Goal: Information Seeking & Learning: Understand process/instructions

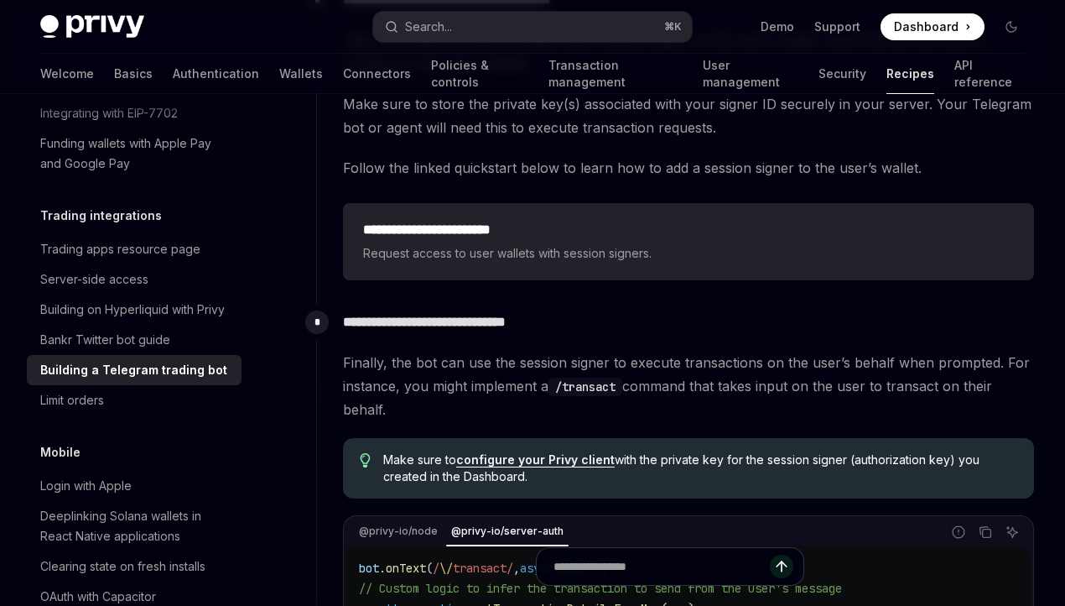
scroll to position [3400, 0]
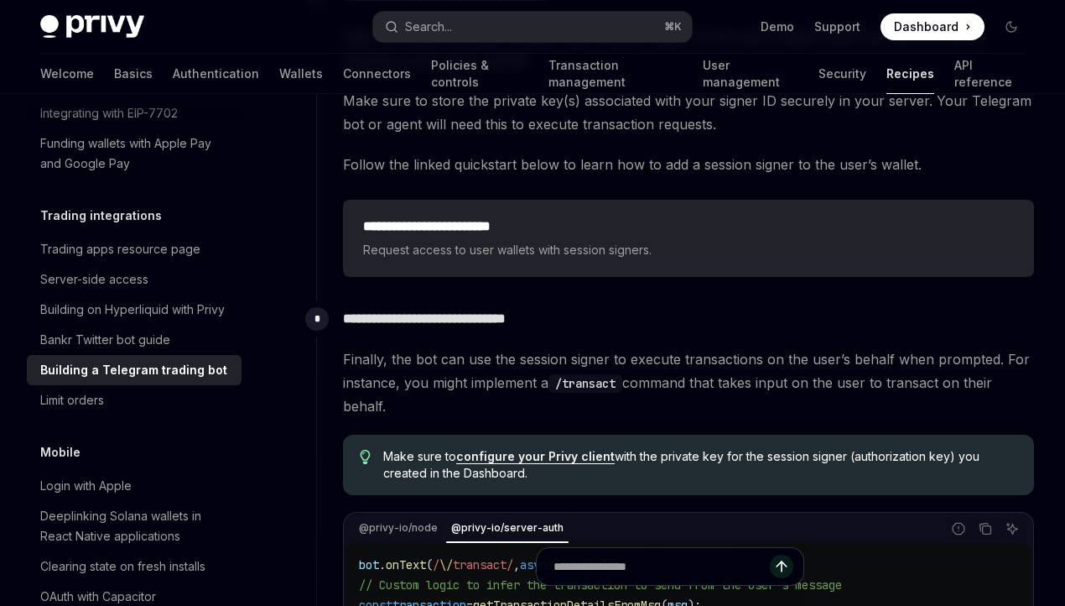
click at [498, 240] on span "Request access to user wallets with session signers." at bounding box center [688, 250] width 651 height 20
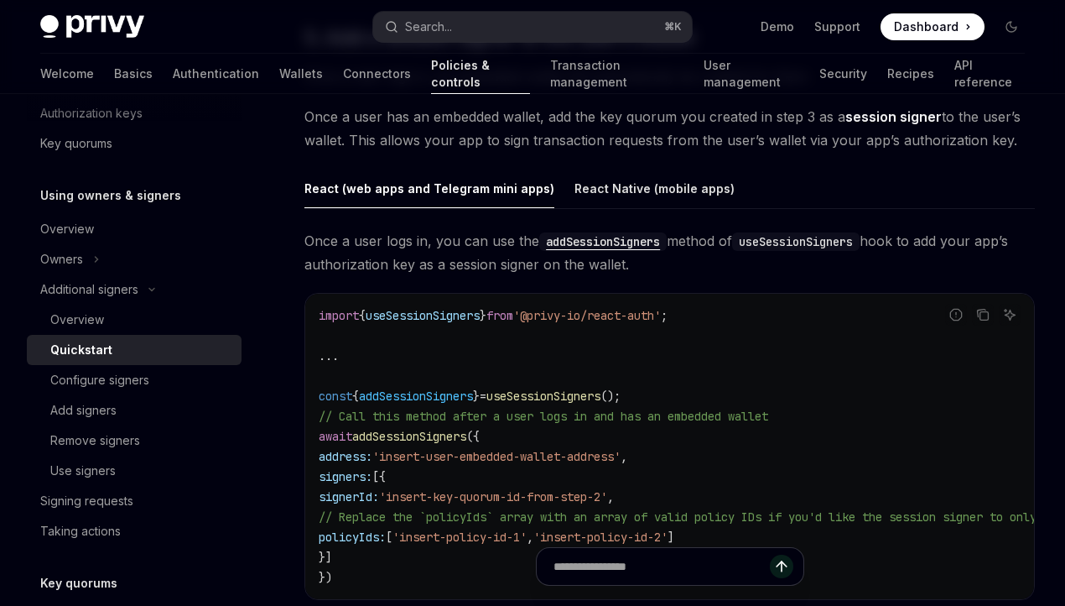
scroll to position [2512, 0]
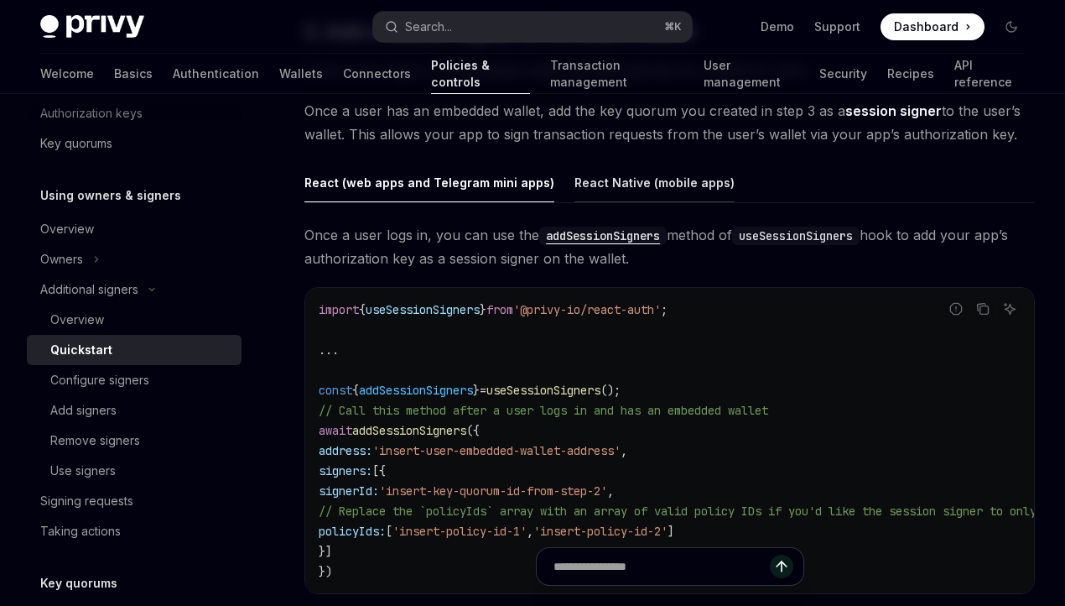
click at [575, 169] on div "React Native (mobile apps)" at bounding box center [655, 182] width 160 height 39
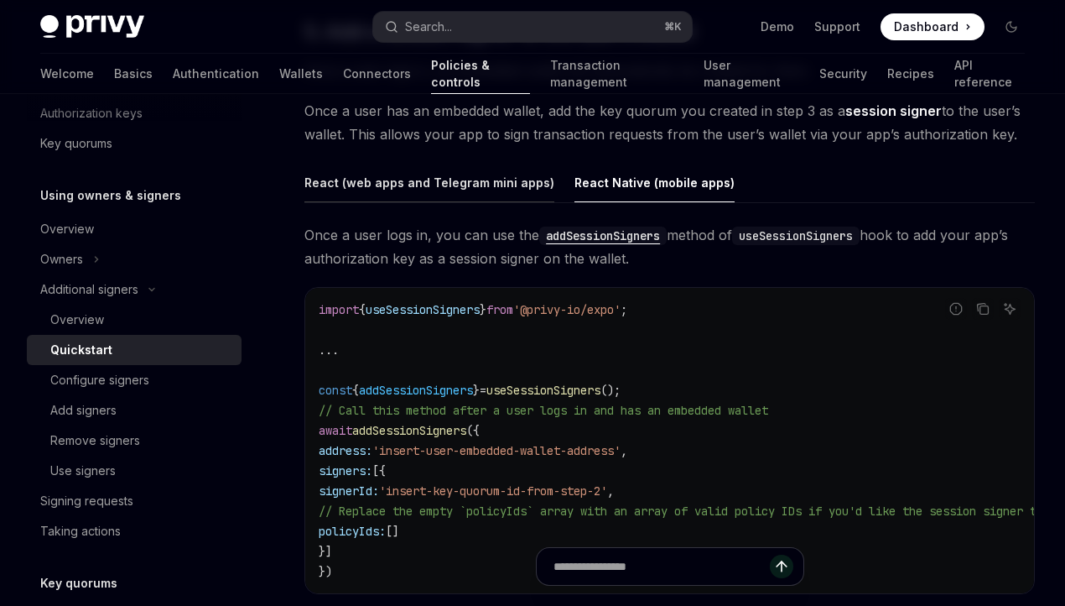
click at [463, 167] on div "React (web apps and Telegram mini apps)" at bounding box center [430, 182] width 250 height 39
type textarea "*"
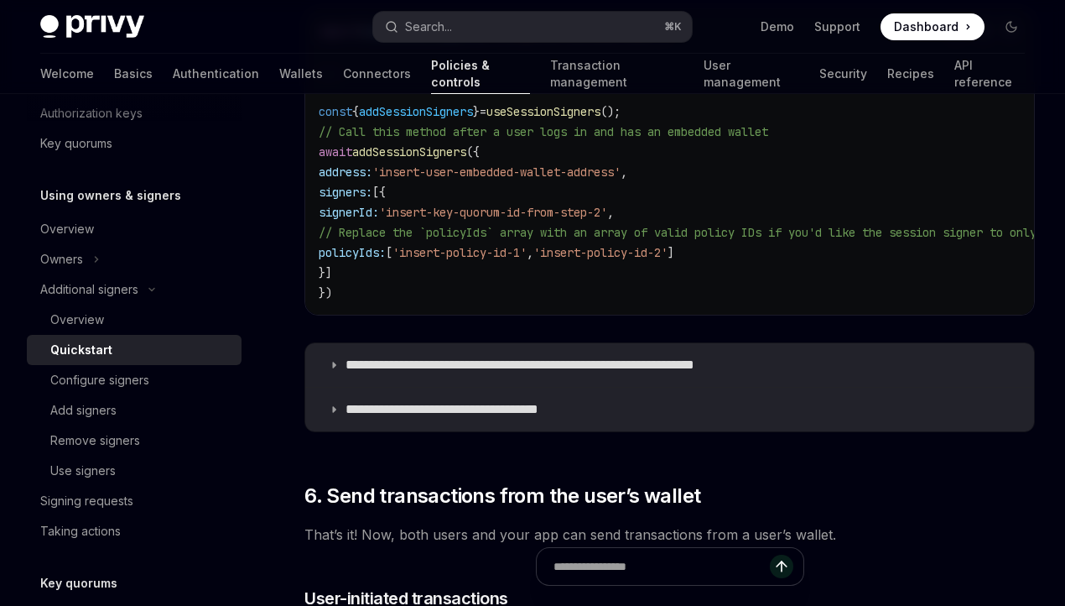
scroll to position [2798, 0]
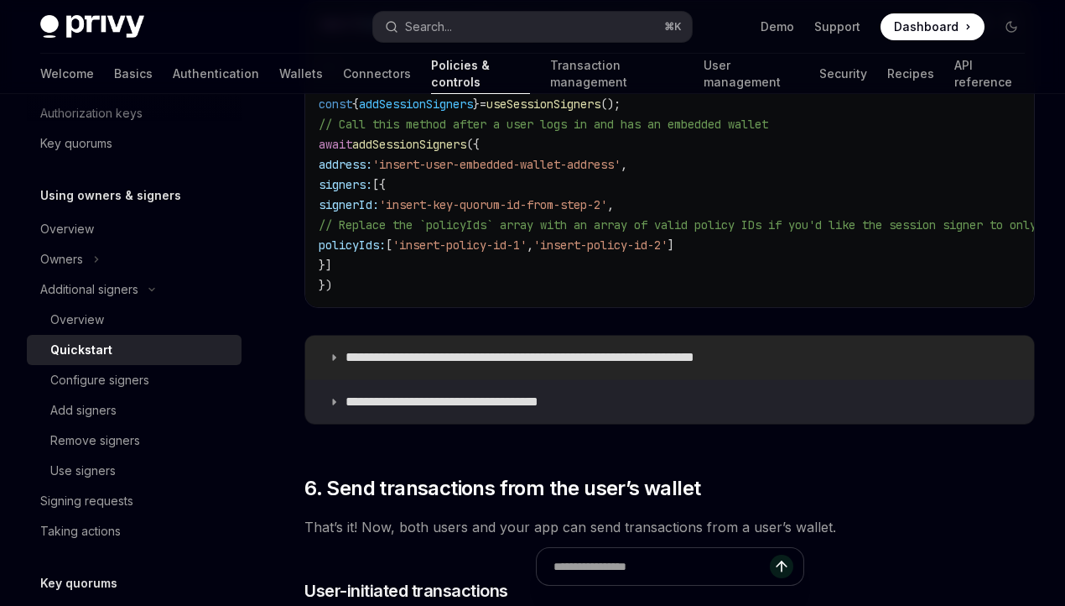
click at [528, 349] on p "**********" at bounding box center [561, 357] width 431 height 17
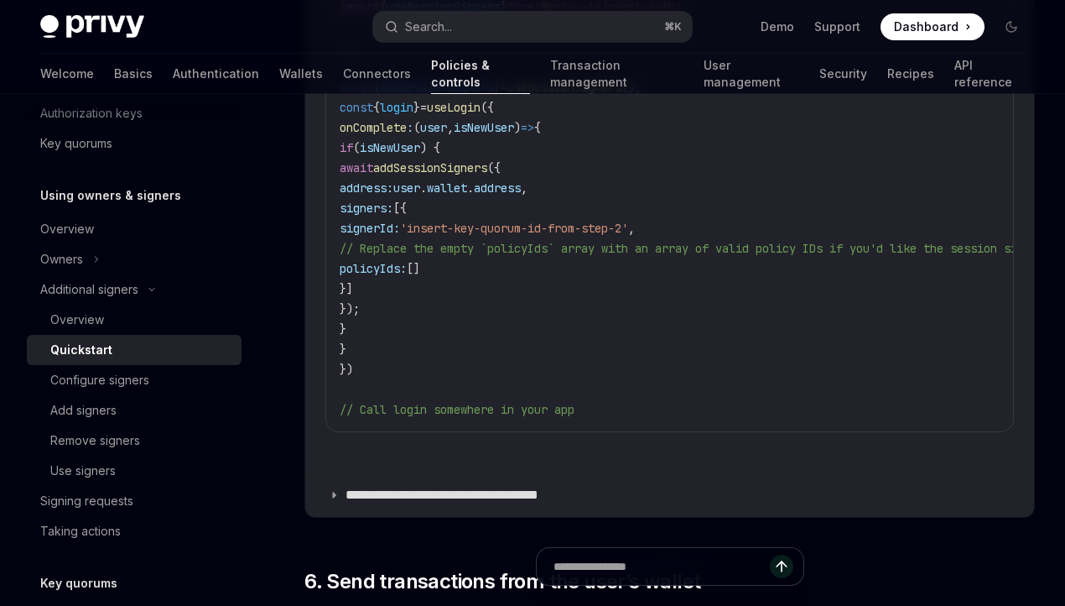
scroll to position [3780, 0]
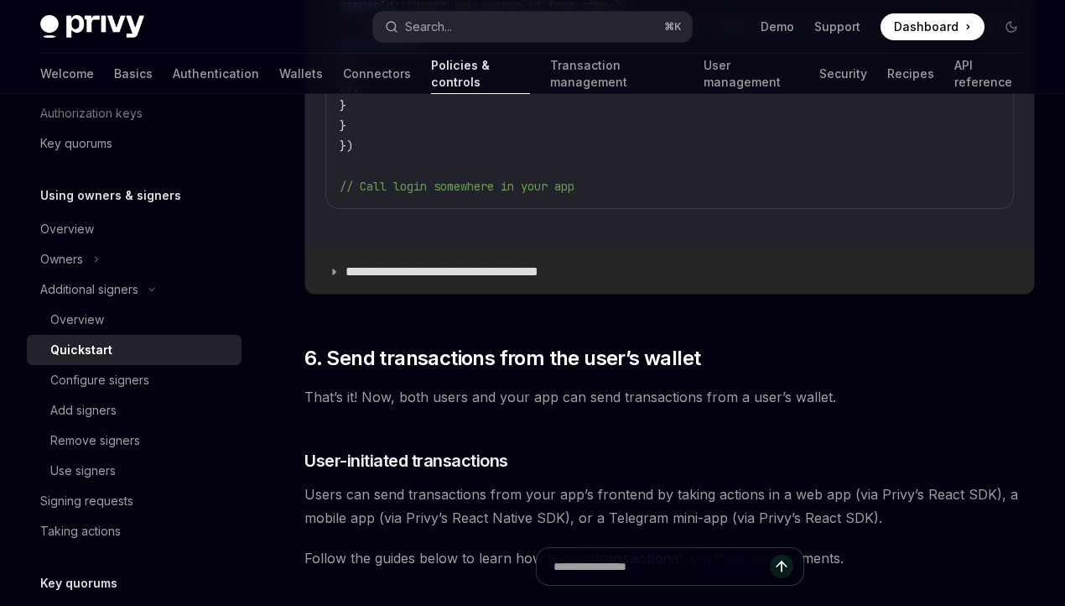
click at [496, 267] on p "**********" at bounding box center [463, 271] width 235 height 17
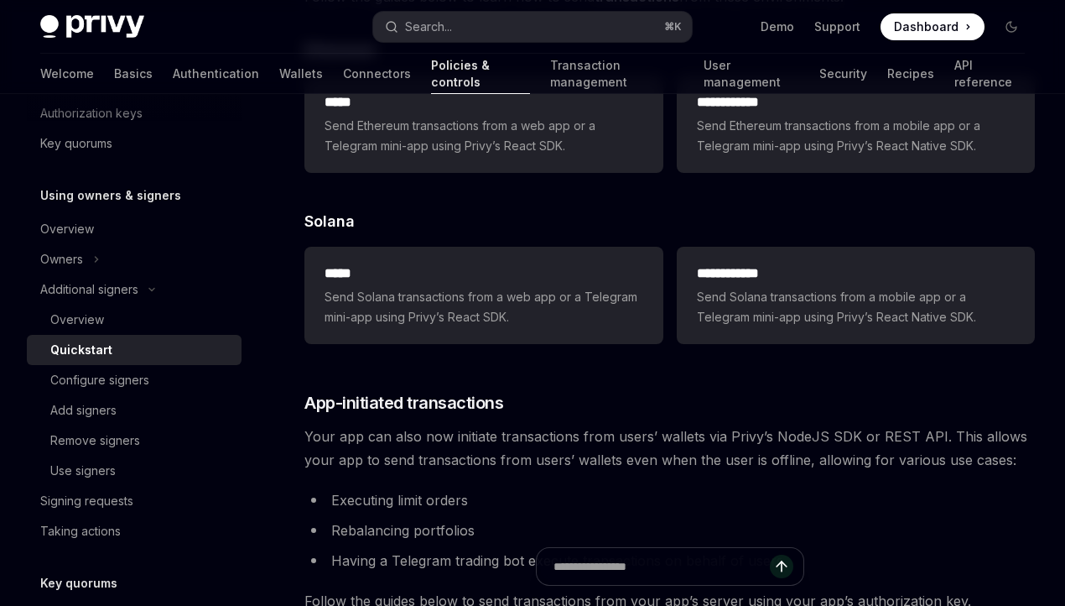
scroll to position [4797, 0]
